Goal: Find contact information: Find contact information

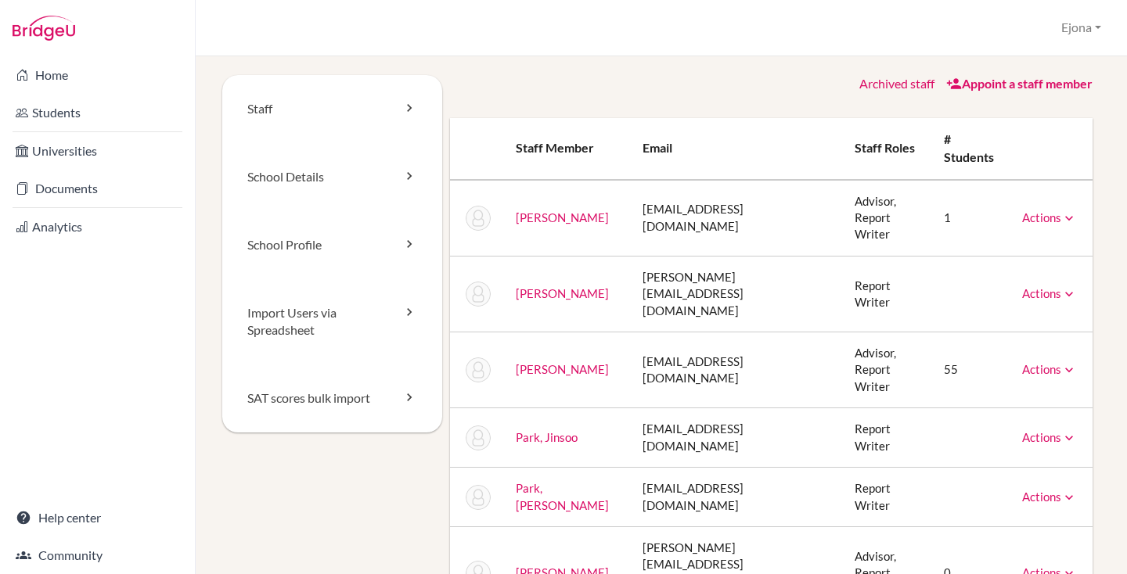
drag, startPoint x: 0, startPoint y: 0, endPoint x: 714, endPoint y: 200, distance: 741.7
click at [696, 203] on td "administration@mailccs.com" at bounding box center [736, 218] width 212 height 77
drag, startPoint x: 778, startPoint y: 209, endPoint x: 608, endPoint y: 211, distance: 169.8
click at [608, 211] on tr "Kenoyer, Faith administration@mailccs.com Advisor, Report Writer 1 Actions Mess…" at bounding box center [771, 218] width 643 height 77
copy tr "administration@mailccs.com"
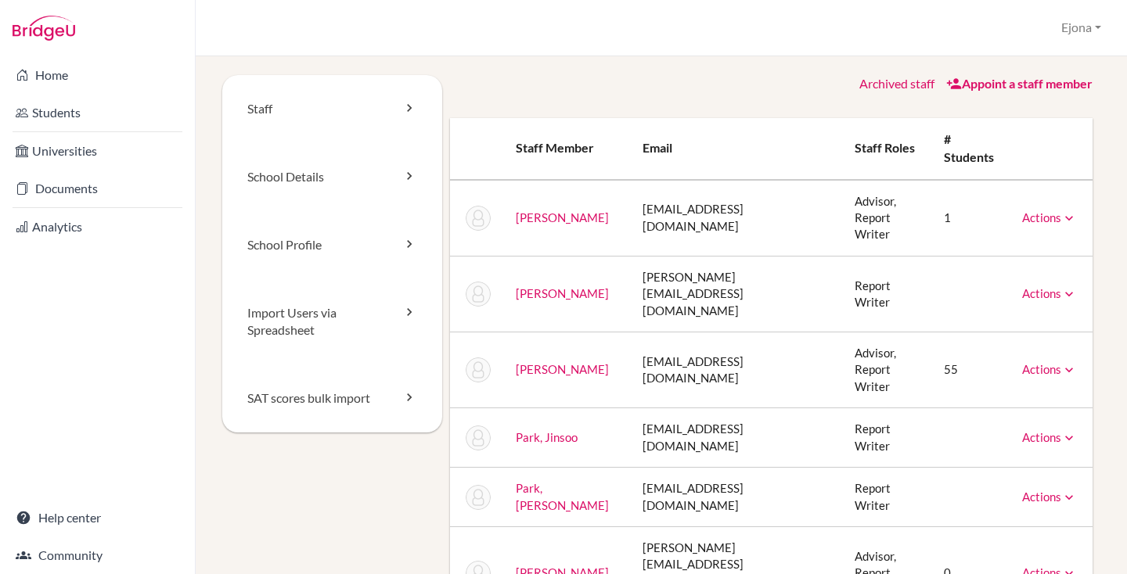
click at [664, 261] on td "timothy.k@mailccs.com" at bounding box center [736, 294] width 212 height 76
drag, startPoint x: 753, startPoint y: 267, endPoint x: 610, endPoint y: 270, distance: 142.4
click at [630, 270] on td "timothy.k@mailccs.com" at bounding box center [736, 294] width 212 height 76
copy tr "timothy.k@mailccs.com"
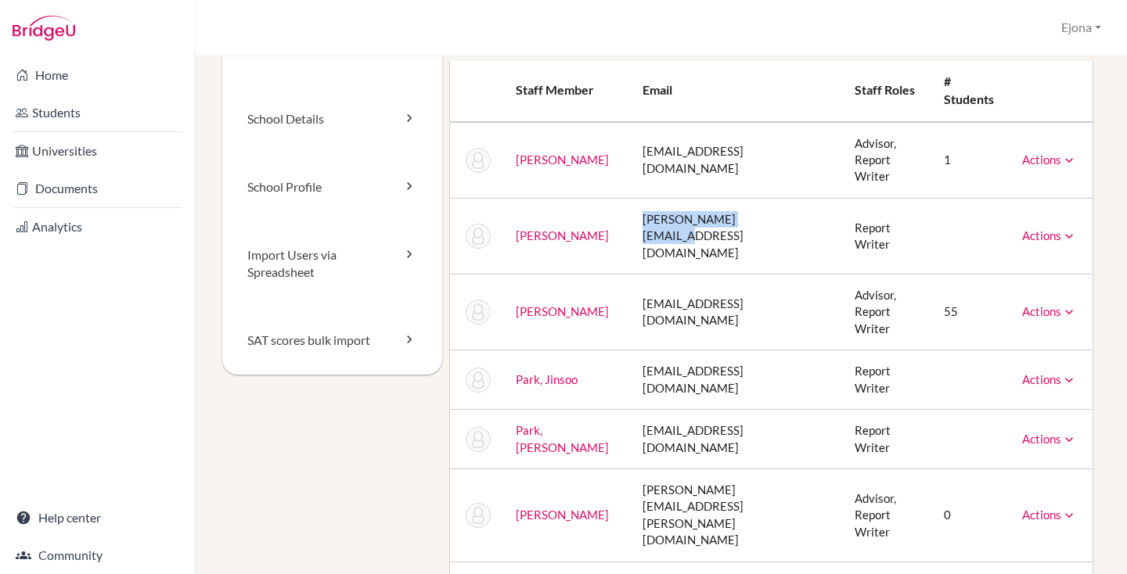
scroll to position [115, 0]
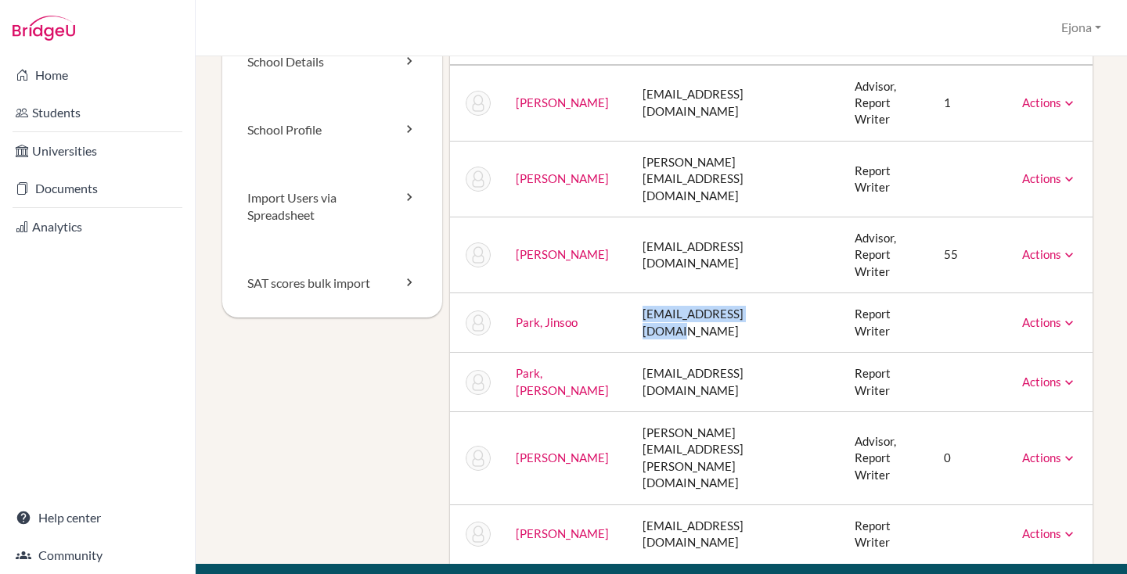
drag, startPoint x: 772, startPoint y: 268, endPoint x: 620, endPoint y: 271, distance: 152.6
click at [630, 293] on td "solomon8023@gmail.com" at bounding box center [736, 322] width 212 height 59
copy td "solomon8023@gmail.com"
click at [757, 353] on td "history@mailccs.com" at bounding box center [736, 382] width 212 height 59
drag, startPoint x: 755, startPoint y: 311, endPoint x: 619, endPoint y: 320, distance: 136.4
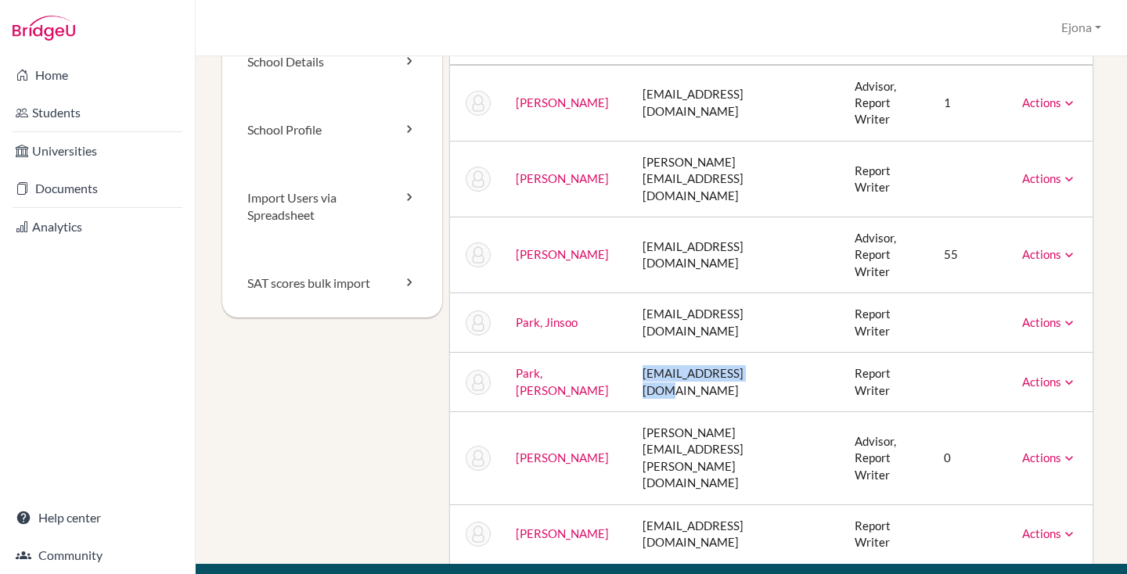
click at [630, 353] on td "history@mailccs.com" at bounding box center [736, 382] width 212 height 59
copy td "history@mailccs.com"
click at [753, 412] on td "vivian.tawadros@mailccs.com" at bounding box center [736, 458] width 212 height 93
drag, startPoint x: 764, startPoint y: 370, endPoint x: 620, endPoint y: 380, distance: 144.3
click at [630, 412] on td "vivian.tawadros@mailccs.com" at bounding box center [736, 458] width 212 height 93
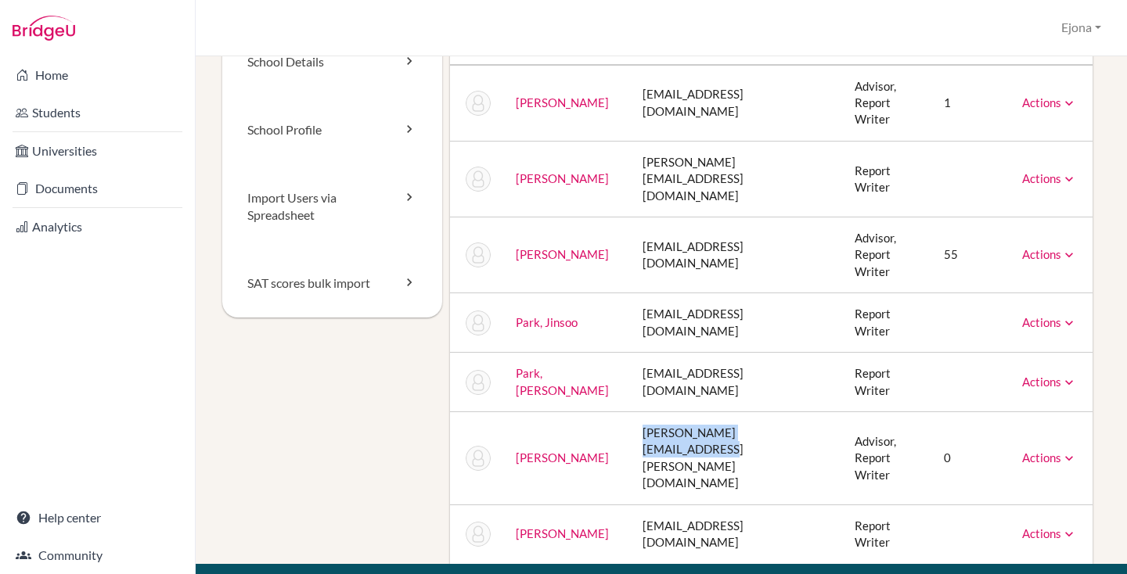
copy td "vivian.tawadros@mailccs.com"
click at [707, 505] on td "ataylor@brookwoodschool.org" at bounding box center [736, 534] width 212 height 59
click at [717, 505] on td "ataylor@brookwoodschool.org" at bounding box center [736, 534] width 212 height 59
drag, startPoint x: 798, startPoint y: 432, endPoint x: 620, endPoint y: 433, distance: 178.4
click at [620, 505] on tr "Taylor, Amy ataylor@brookwoodschool.org Report Writer Actions Message Reset Pas…" at bounding box center [771, 534] width 643 height 59
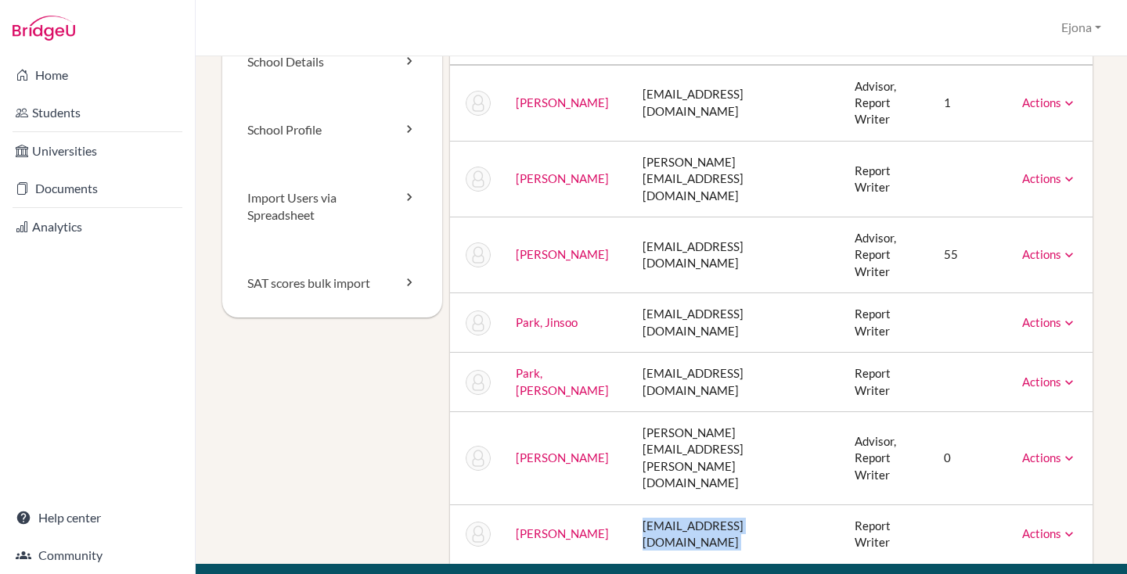
copy tr "ataylor@brookwoodschool.org"
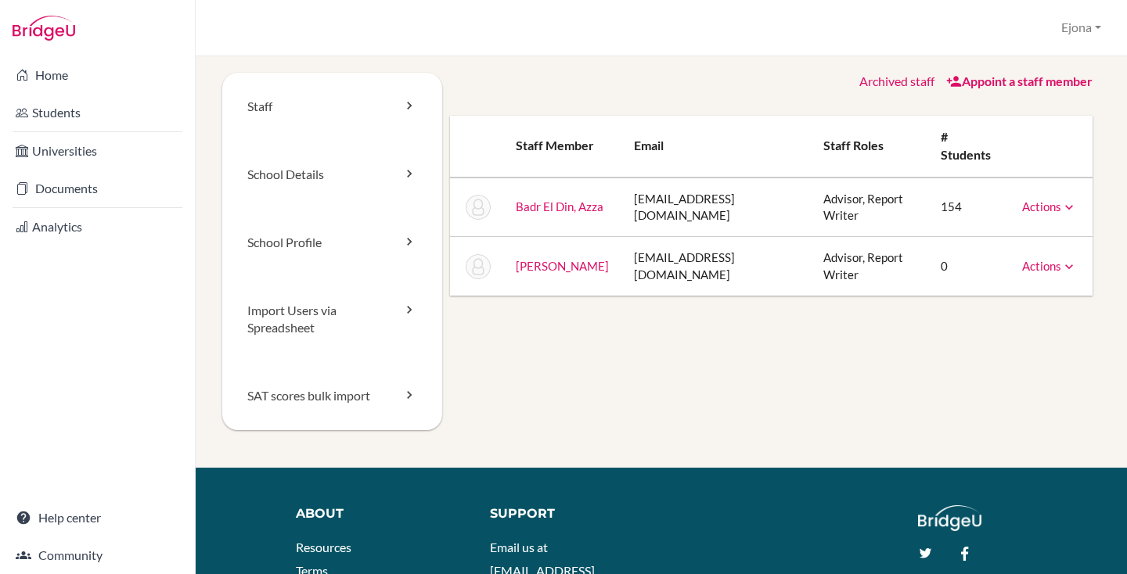
scroll to position [1, 0]
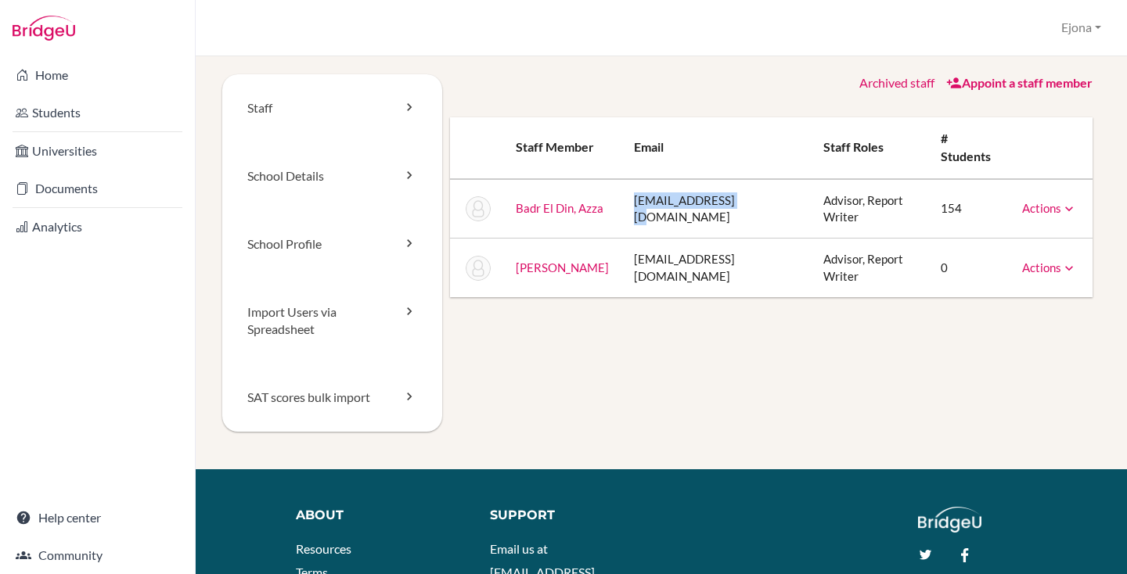
drag, startPoint x: 761, startPoint y: 210, endPoint x: 623, endPoint y: 204, distance: 137.8
click at [623, 204] on td "azza@nacegypt.com" at bounding box center [716, 208] width 190 height 59
copy td "azza@nacegypt.com"
drag, startPoint x: 786, startPoint y: 268, endPoint x: 620, endPoint y: 268, distance: 165.1
click at [621, 268] on td "yasminehamed@nacegypt.com" at bounding box center [716, 268] width 190 height 59
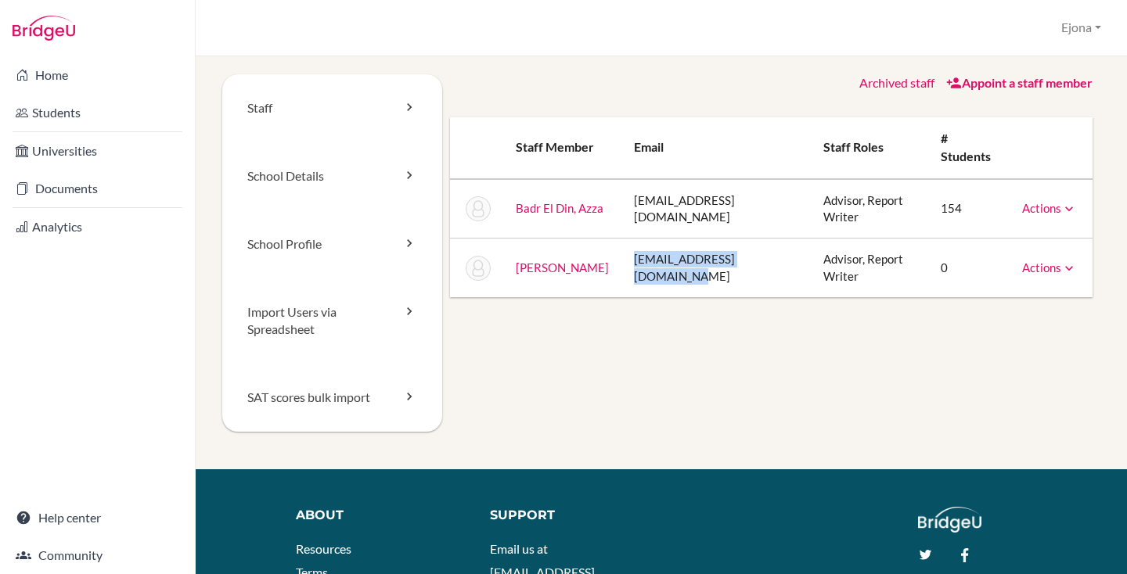
copy td "yasminehamed@nacegypt.com"
